Goal: Check status: Check status

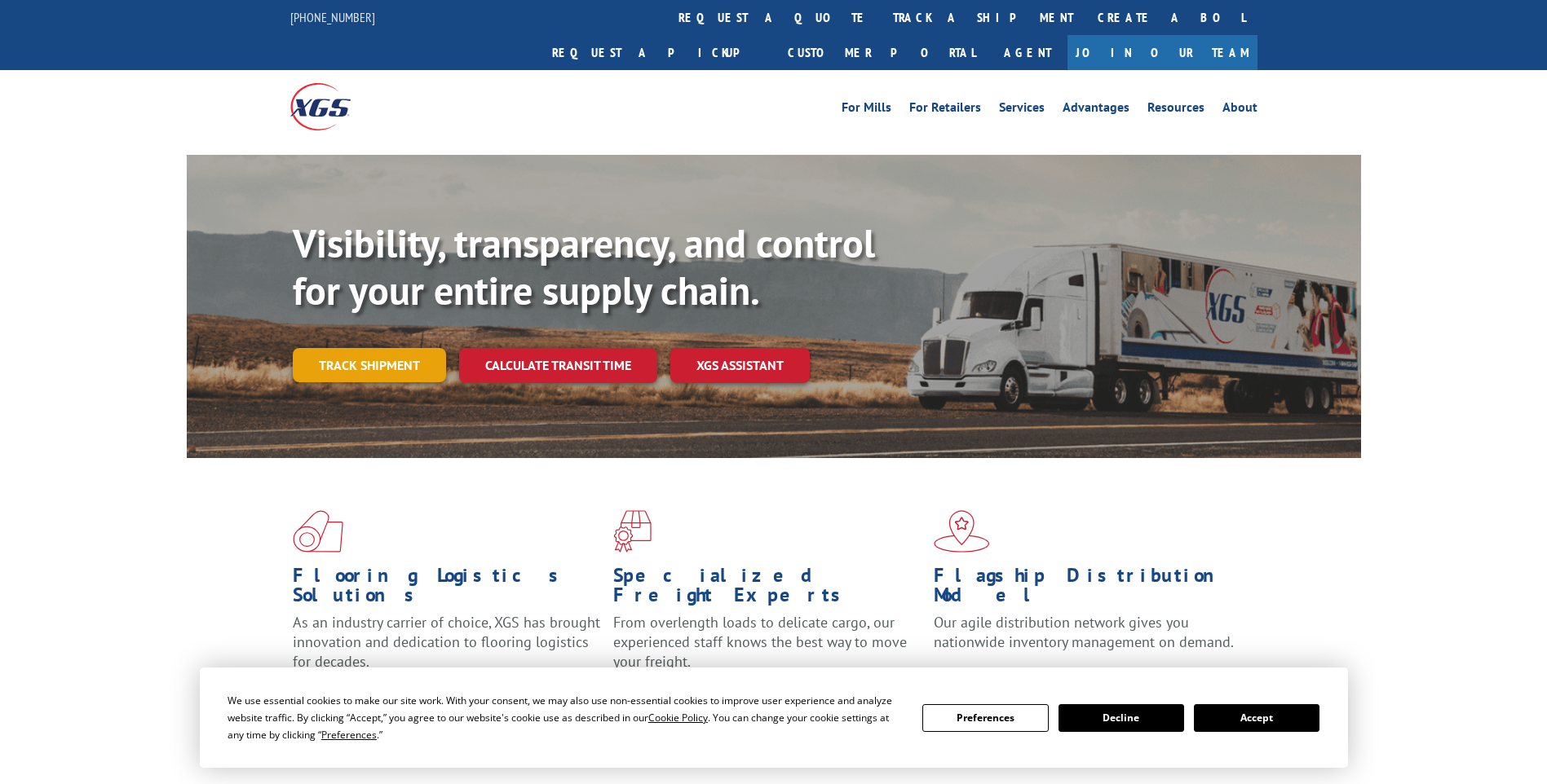
click at [390, 348] on link "Track shipment" at bounding box center [369, 365] width 153 height 34
click at [0, 0] on div "Track Shipment Enter your information below to track your shipment(s). Select c…" at bounding box center [0, 0] width 0 height 0
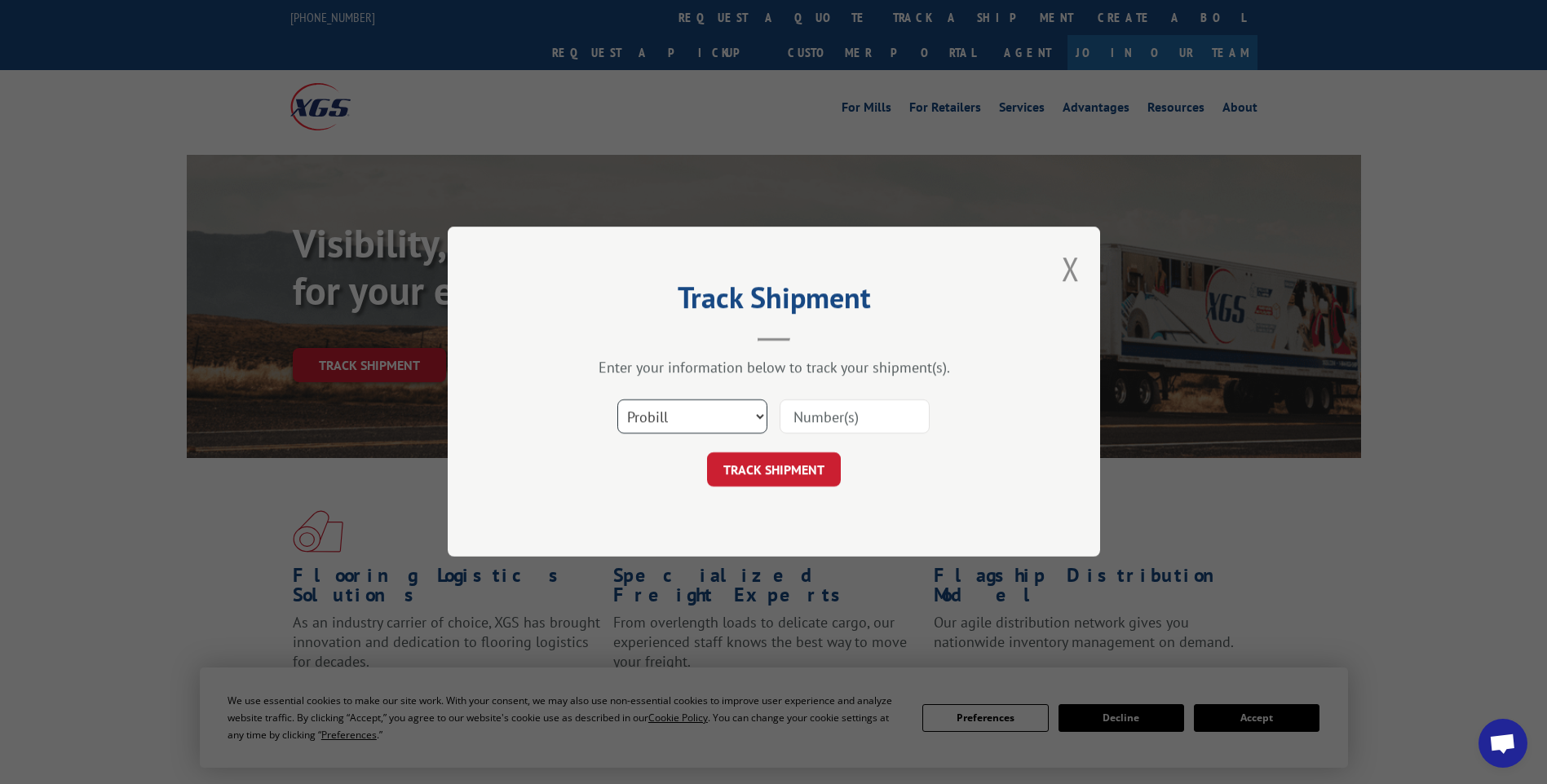
click at [720, 419] on select "Select category... Probill BOL PO" at bounding box center [692, 417] width 150 height 34
select select "bol"
click at [618, 401] on select "Select category... Probill BOL PO" at bounding box center [692, 417] width 150 height 34
click at [834, 416] on input at bounding box center [854, 417] width 150 height 34
paste input "BOL# 2876793."
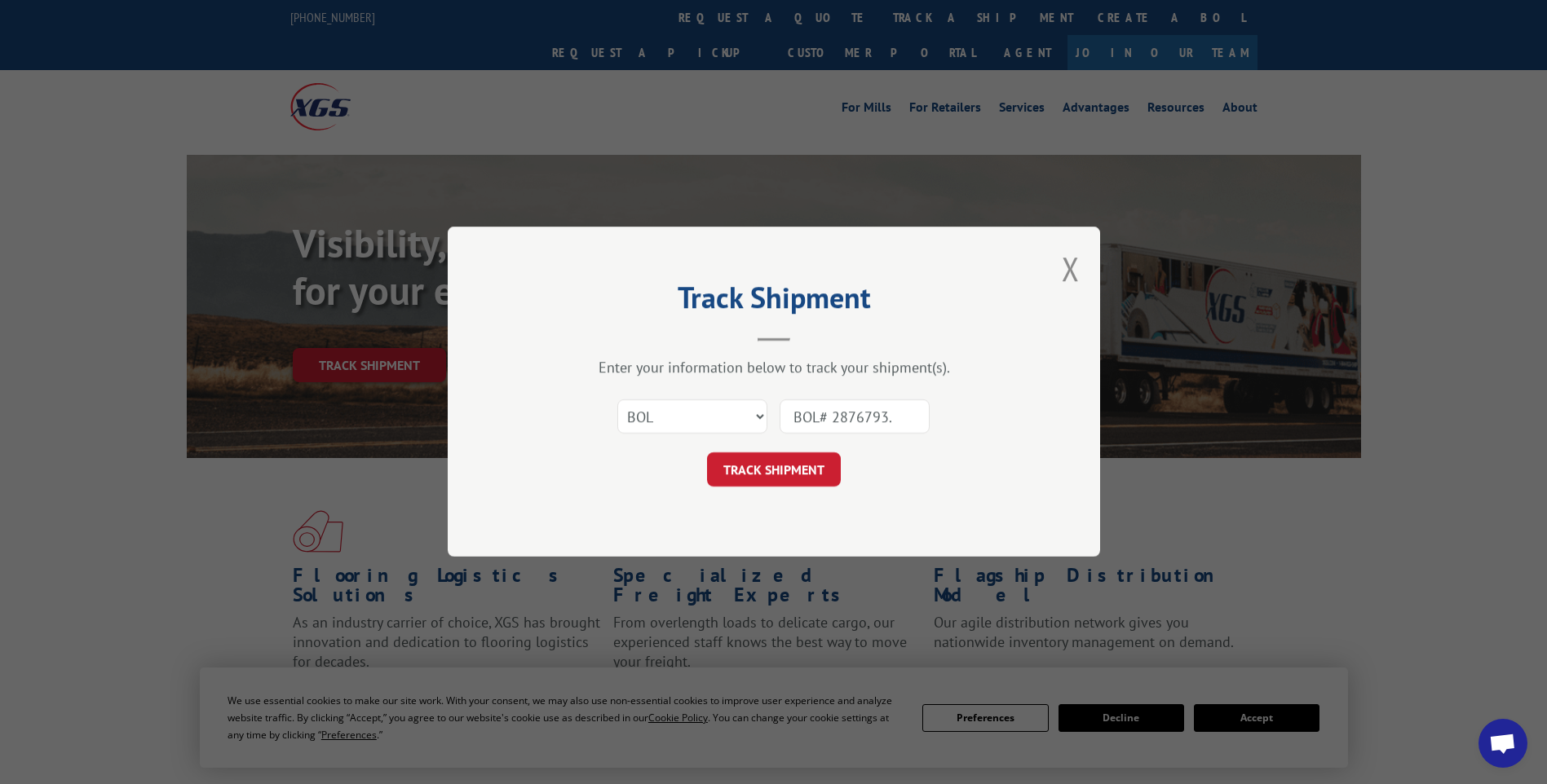
click at [833, 414] on input "BOL# 2876793." at bounding box center [854, 417] width 150 height 34
type input "2876793."
click at [804, 464] on button "TRACK SHIPMENT" at bounding box center [774, 469] width 134 height 34
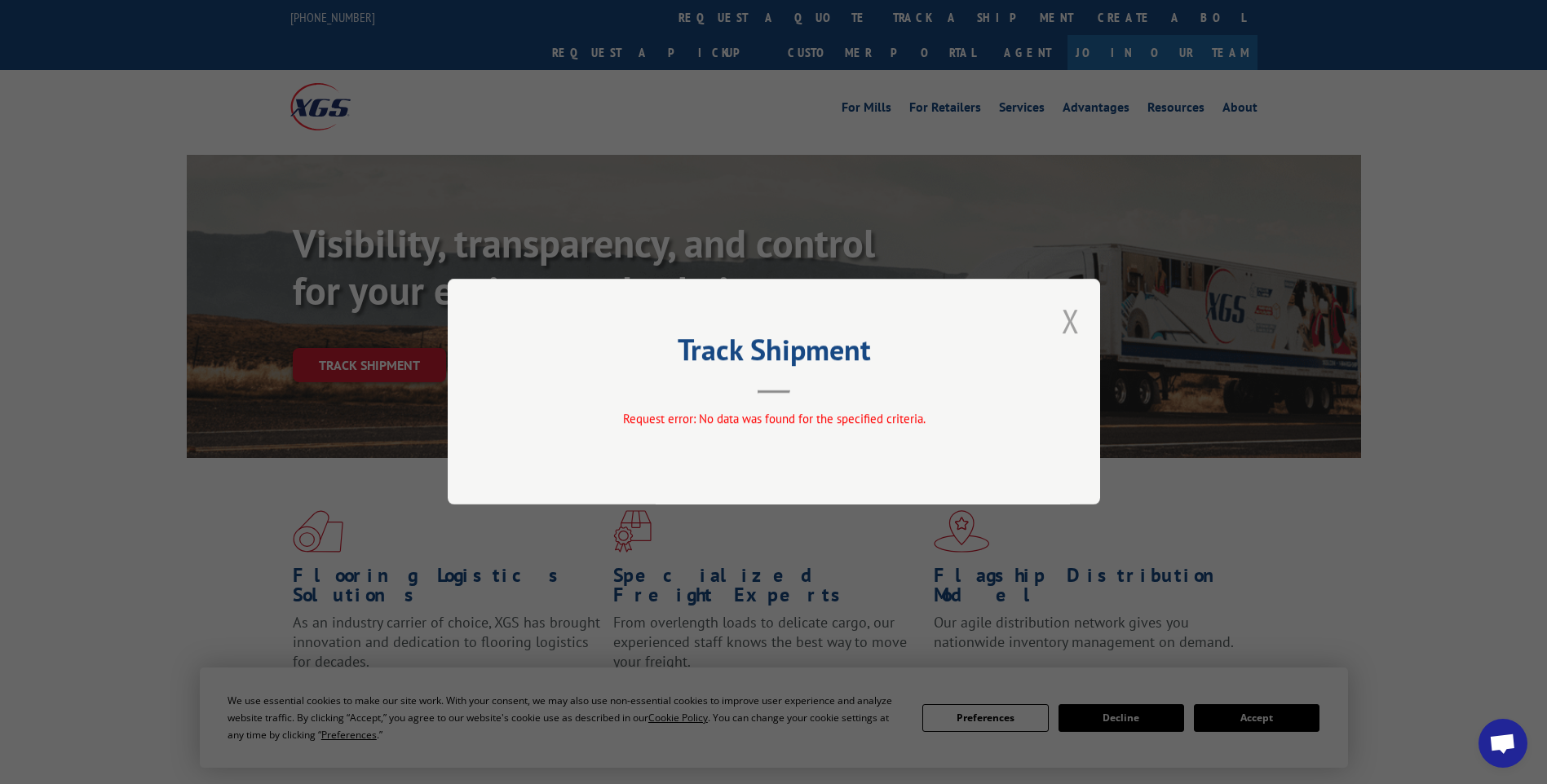
click at [1075, 321] on button "Close modal" at bounding box center [1071, 320] width 18 height 44
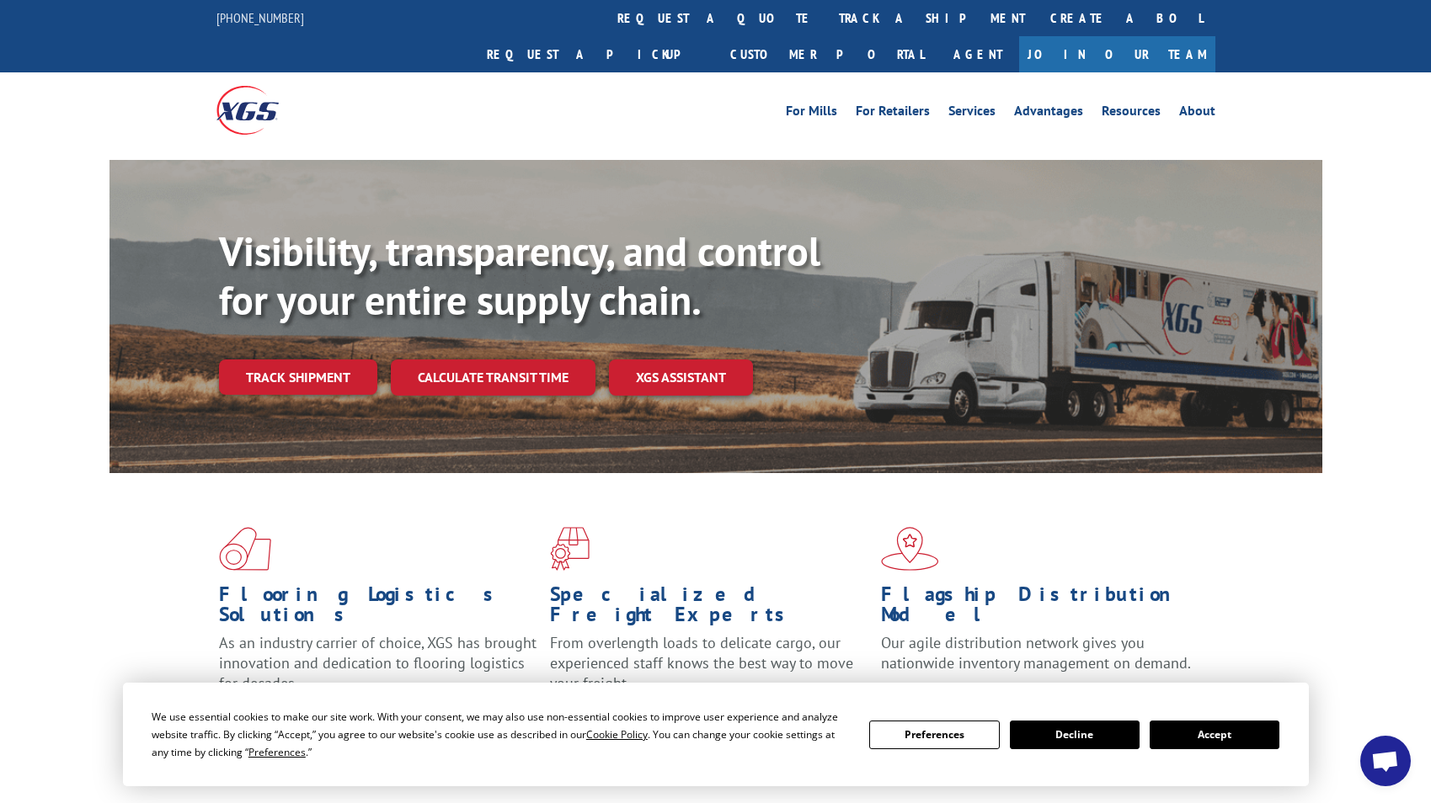
click at [75, 72] on div "For [PERSON_NAME] For Retailers Services Advantages Resources About For [PERSON…" at bounding box center [715, 109] width 1431 height 75
click at [260, 360] on link "Track shipment" at bounding box center [298, 377] width 158 height 35
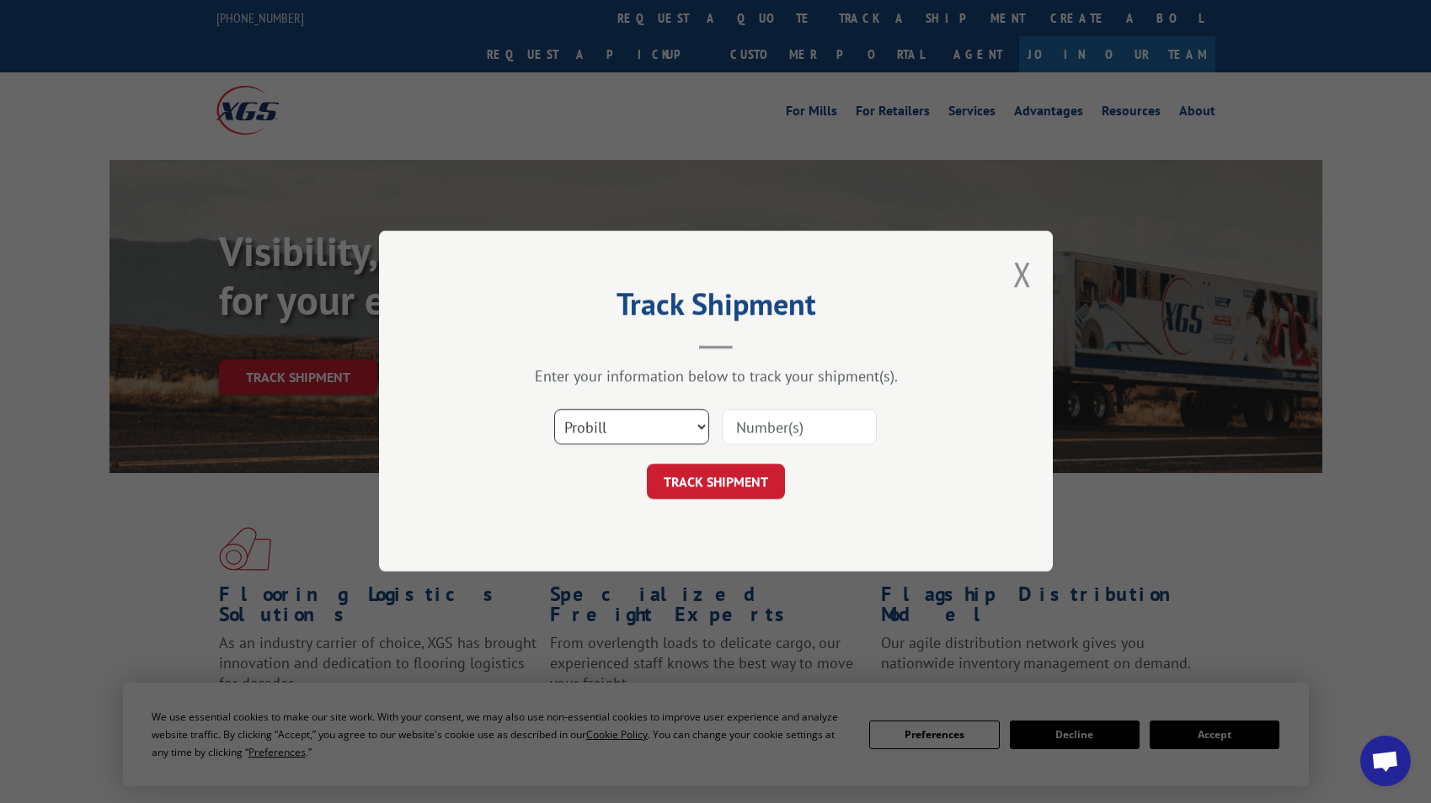
click at [631, 430] on select "Select category... Probill BOL PO" at bounding box center [631, 427] width 155 height 35
select select "bol"
click at [554, 410] on select "Select category... Probill BOL PO" at bounding box center [631, 427] width 155 height 35
click at [799, 418] on input at bounding box center [799, 427] width 155 height 35
paste input "2876793"
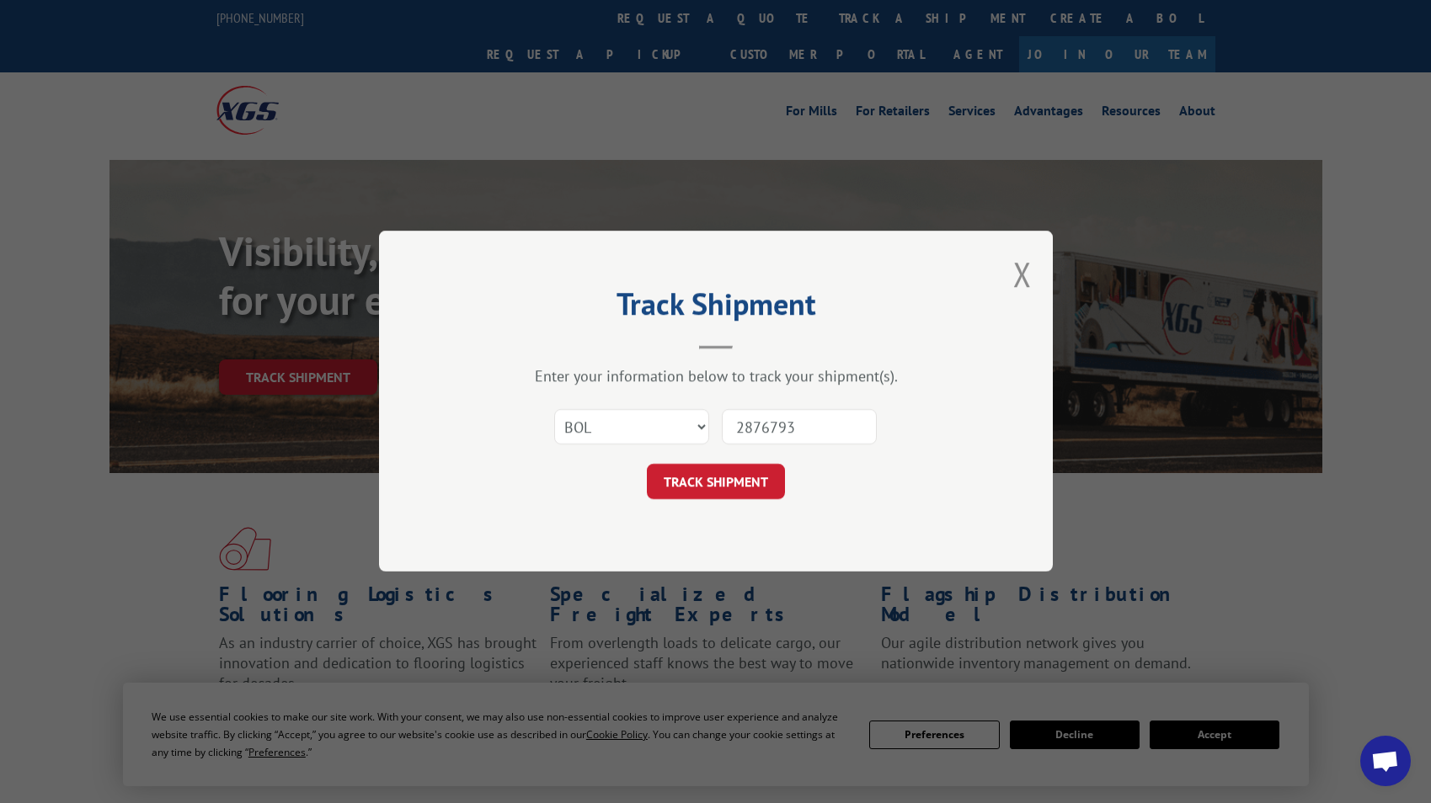
click at [821, 432] on input "2876793" at bounding box center [799, 427] width 155 height 35
click at [790, 429] on input "2876793" at bounding box center [799, 427] width 155 height 35
type input "2876793"
click at [710, 477] on button "TRACK SHIPMENT" at bounding box center [716, 482] width 138 height 35
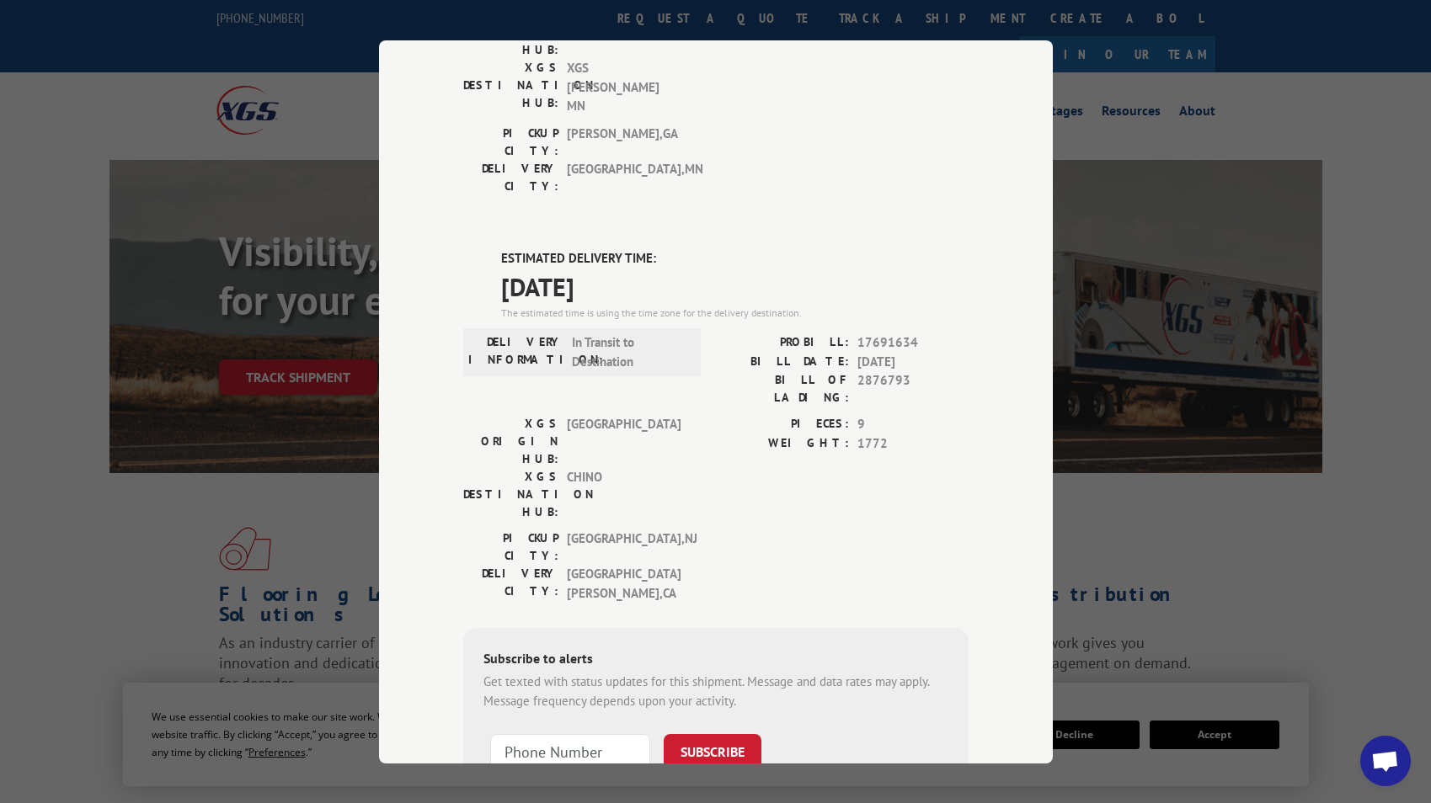
scroll to position [329, 0]
